Goal: Find specific page/section: Find specific page/section

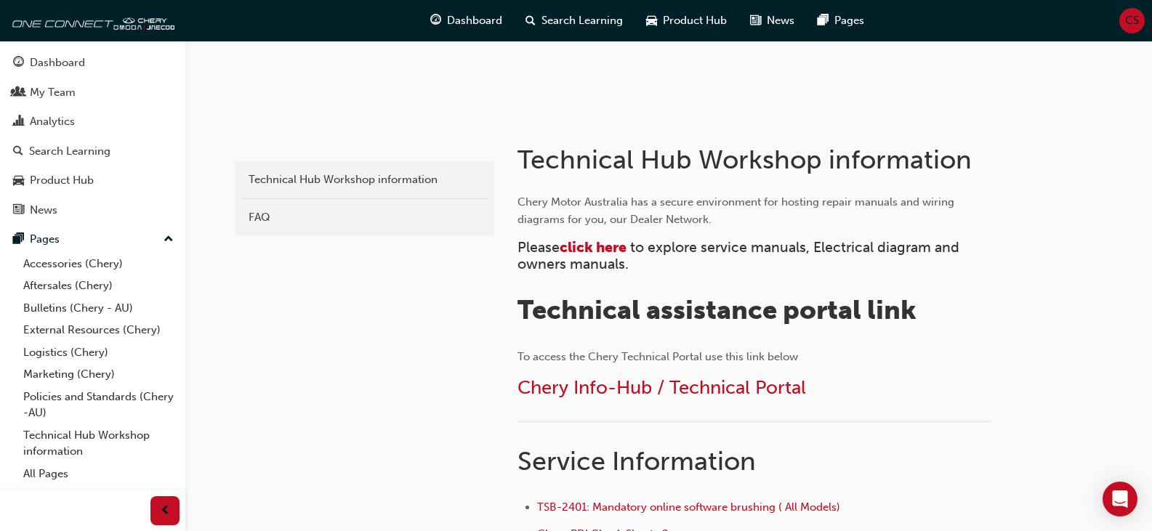
scroll to position [218, 0]
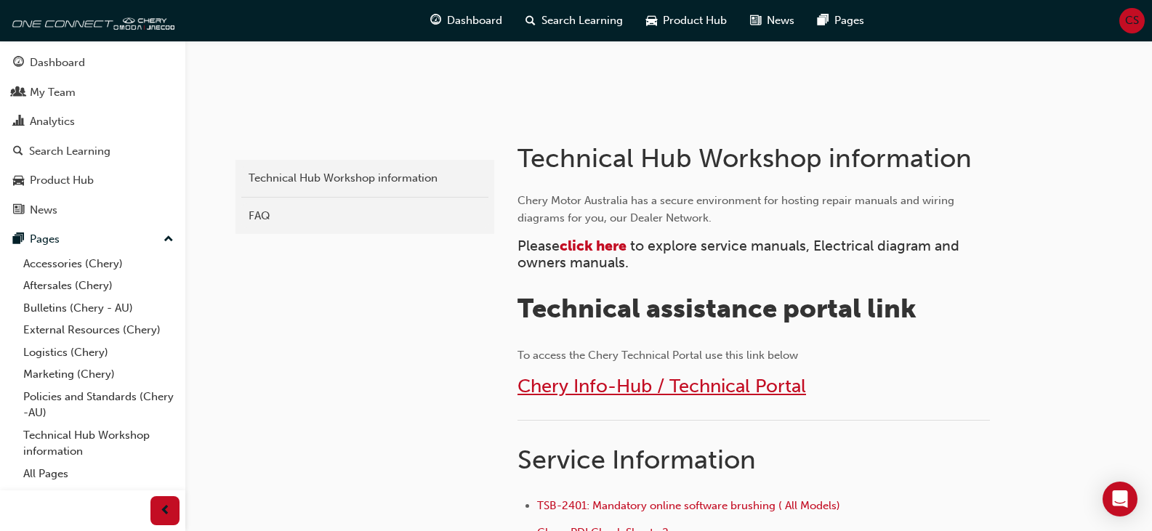
click at [577, 382] on span "Chery Info-Hub / Technical Portal" at bounding box center [662, 386] width 289 height 23
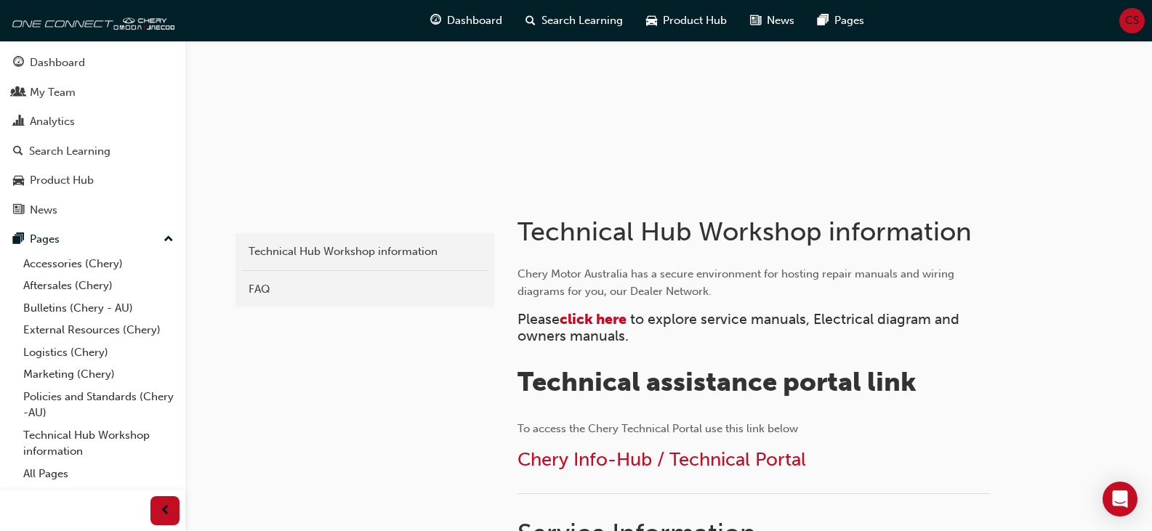
scroll to position [145, 0]
click at [624, 460] on span "Chery Info-Hub / Technical Portal" at bounding box center [662, 459] width 289 height 23
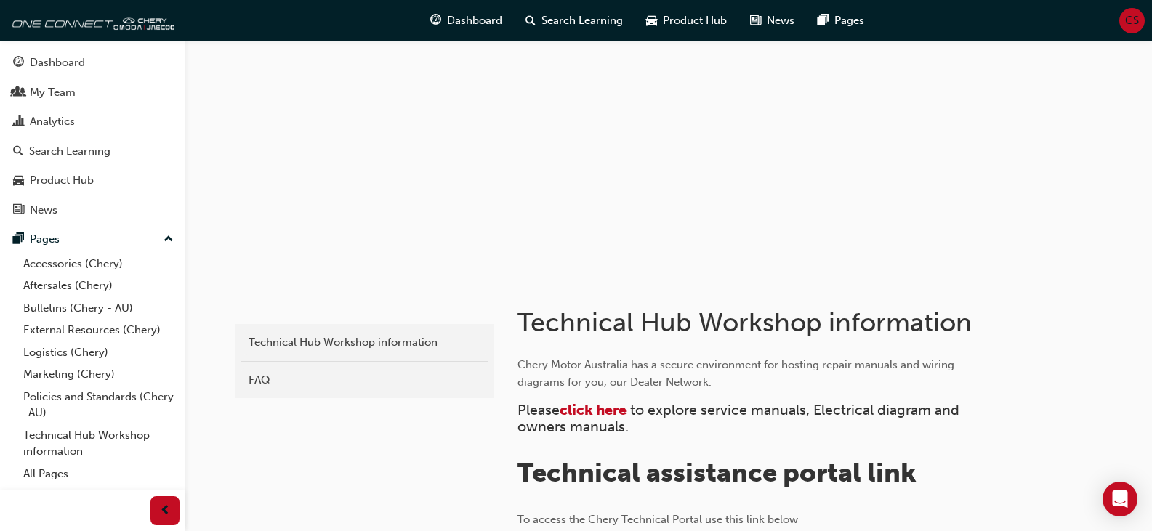
scroll to position [218, 0]
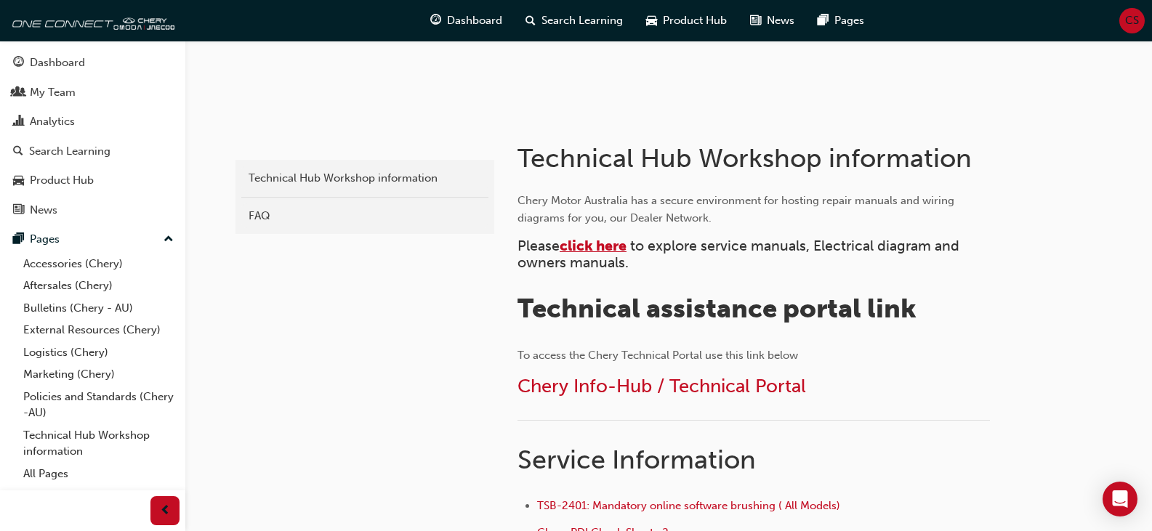
click at [604, 251] on span "click here" at bounding box center [593, 246] width 67 height 17
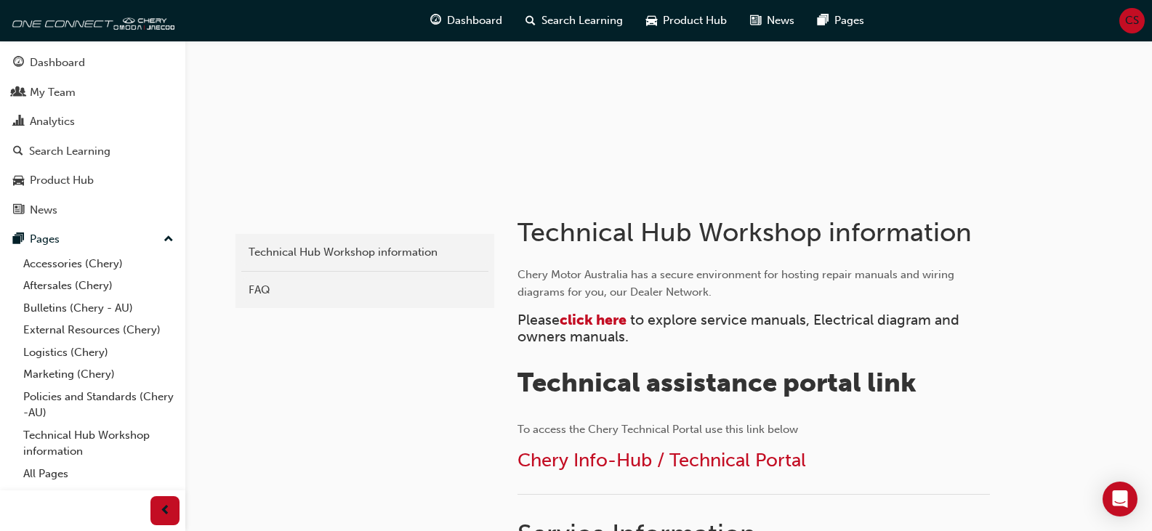
scroll to position [145, 0]
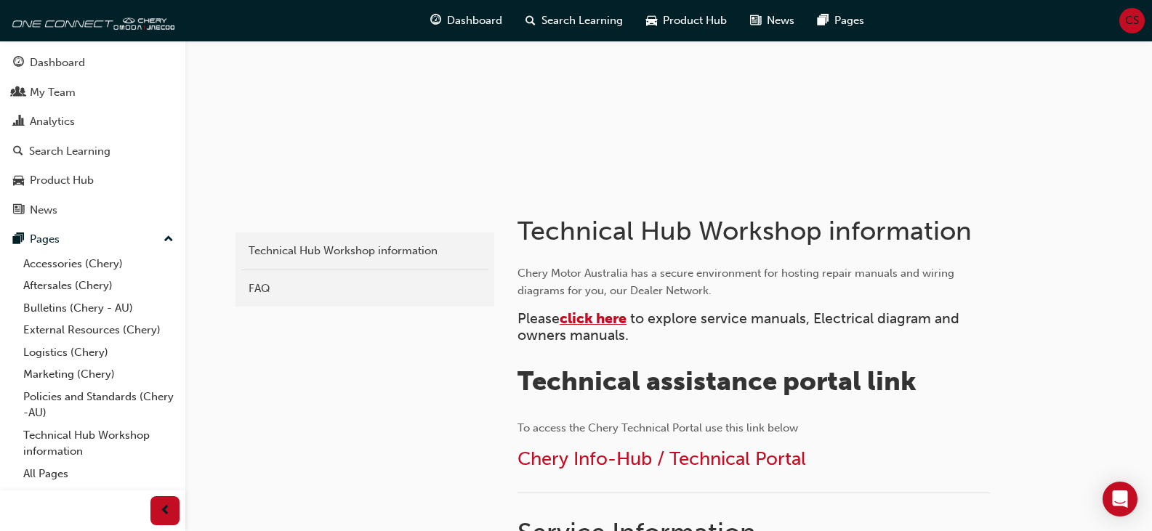
click at [622, 320] on span "click here" at bounding box center [593, 318] width 67 height 17
